Goal: Find specific page/section: Find specific page/section

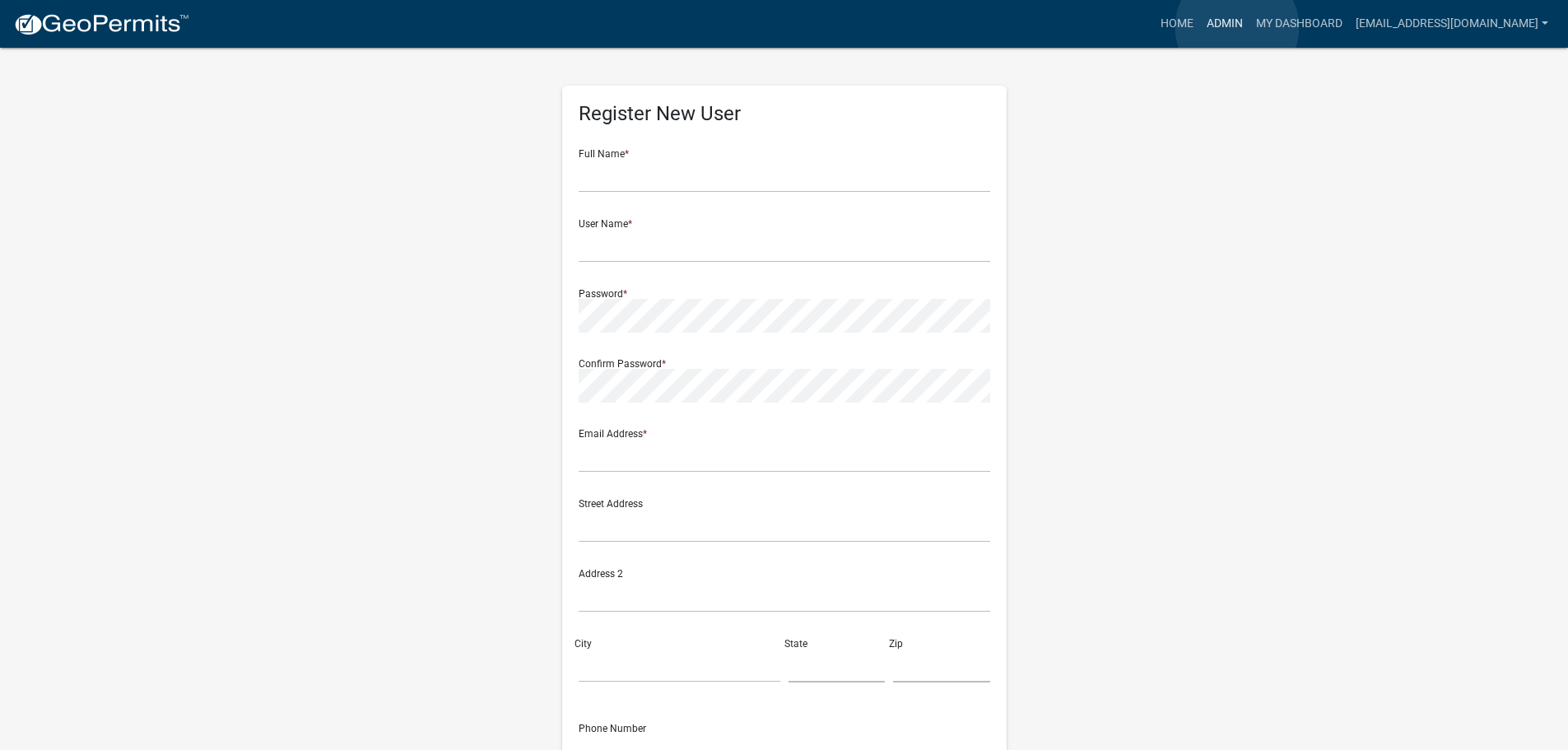
click at [1237, 28] on link "Admin" at bounding box center [1224, 24] width 49 height 32
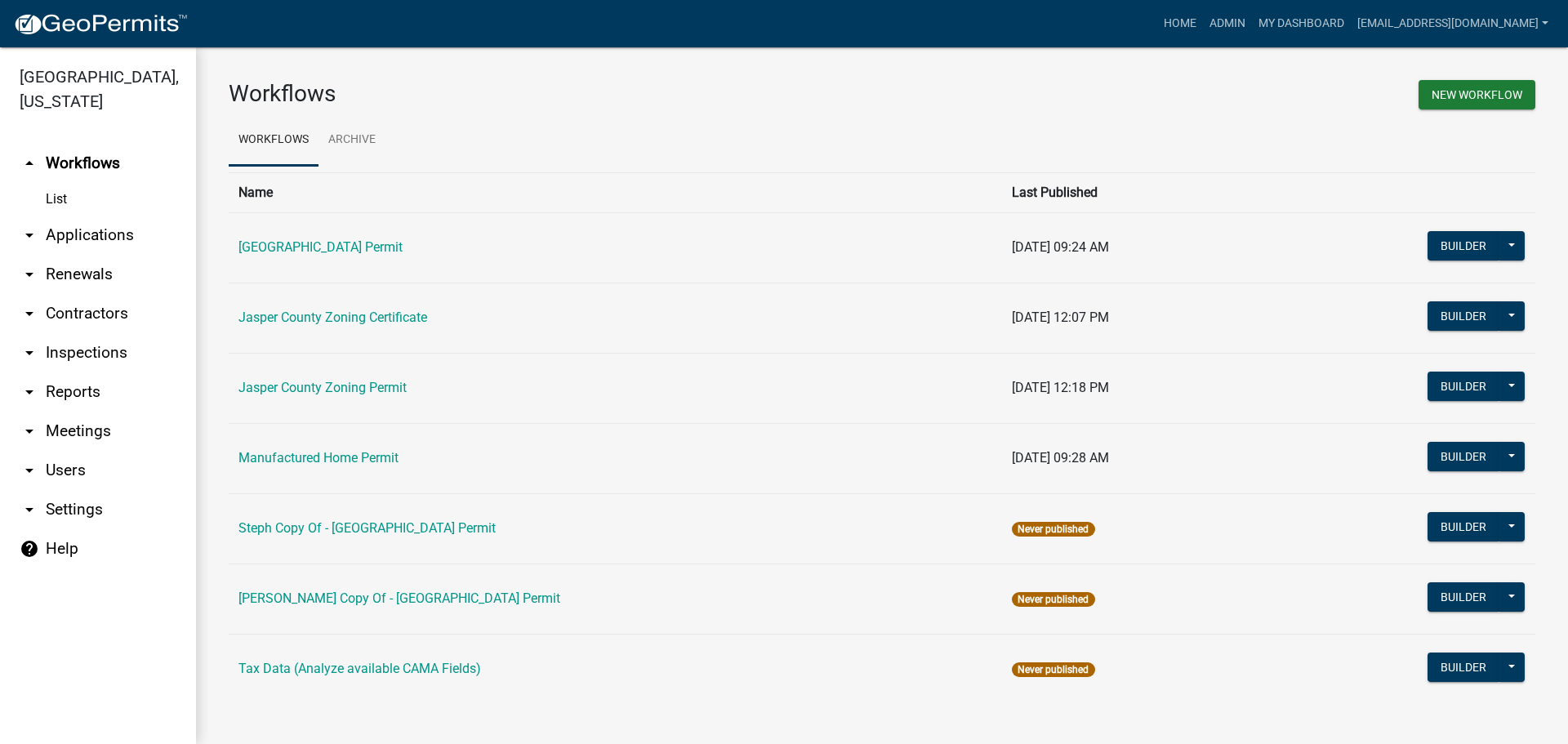
click at [101, 233] on link "arrow_drop_down Applications" at bounding box center [98, 236] width 196 height 39
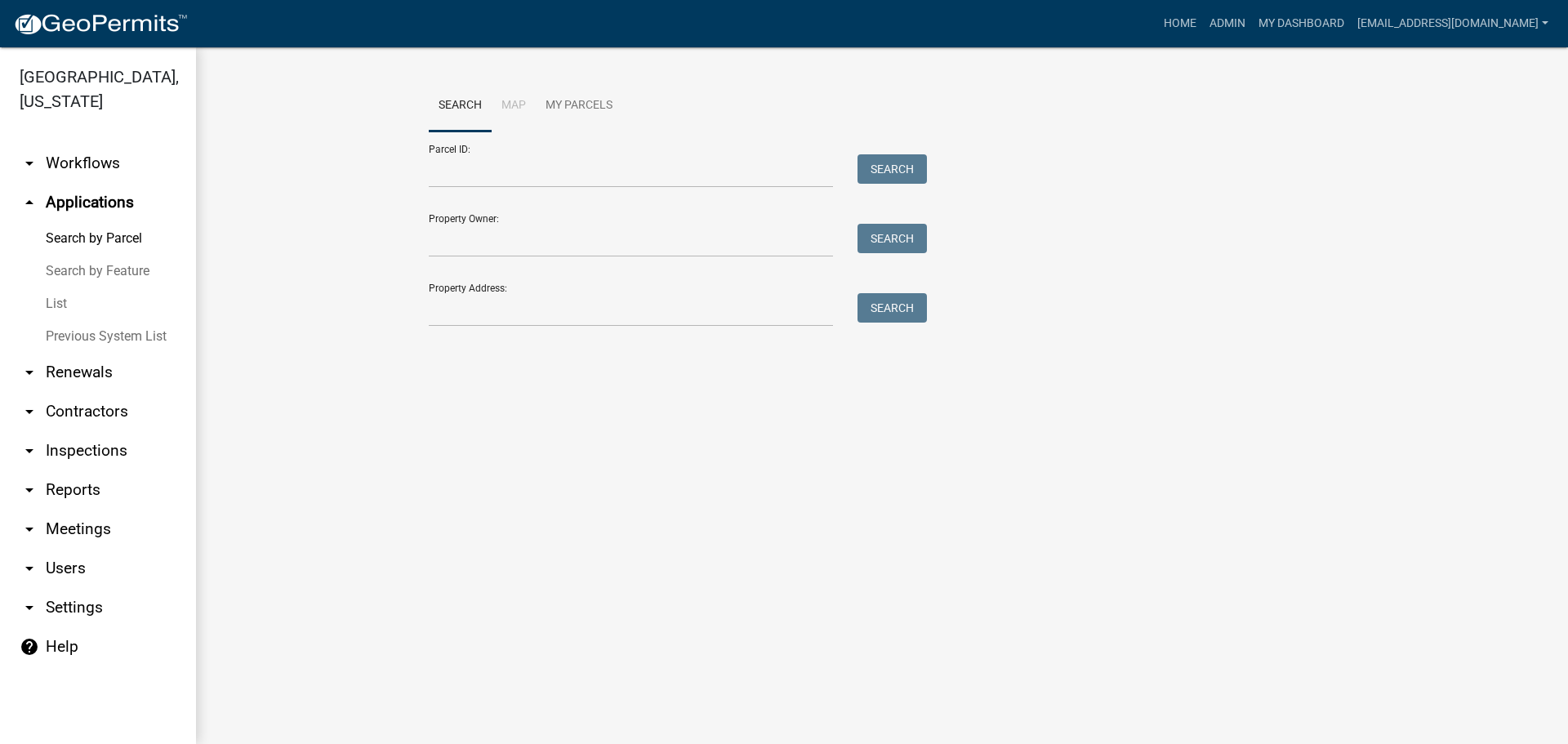
click at [54, 310] on link "List" at bounding box center [98, 303] width 196 height 32
